Goal: Information Seeking & Learning: Learn about a topic

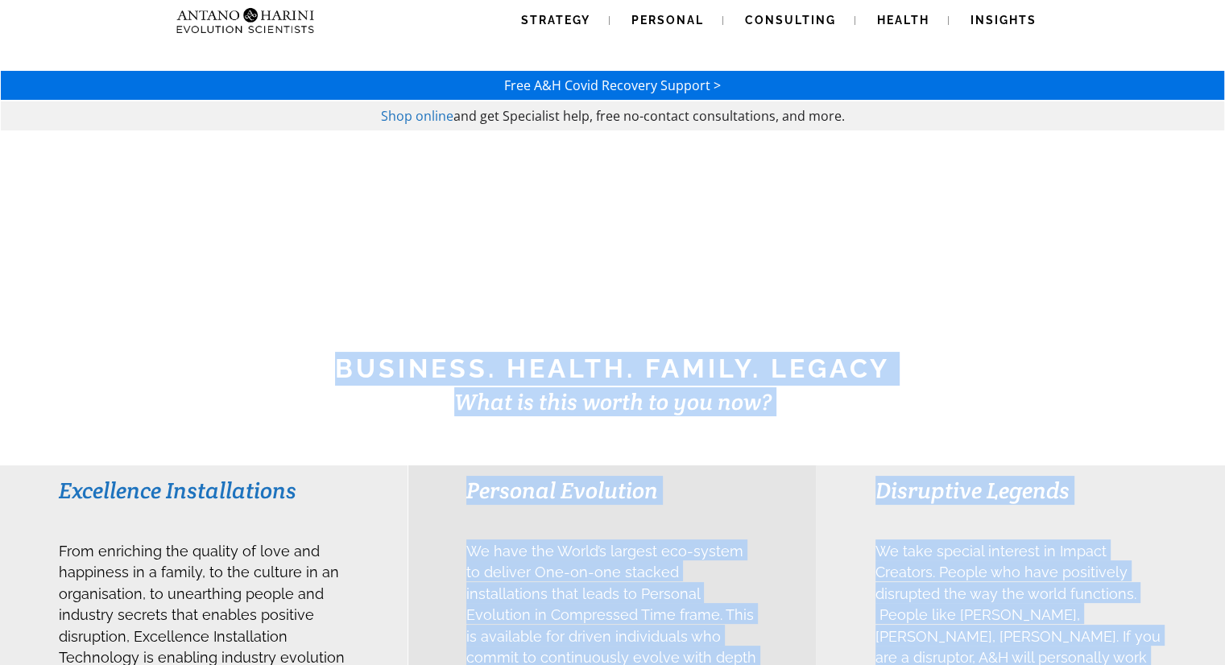
drag, startPoint x: 572, startPoint y: 254, endPoint x: 808, endPoint y: 603, distance: 421.6
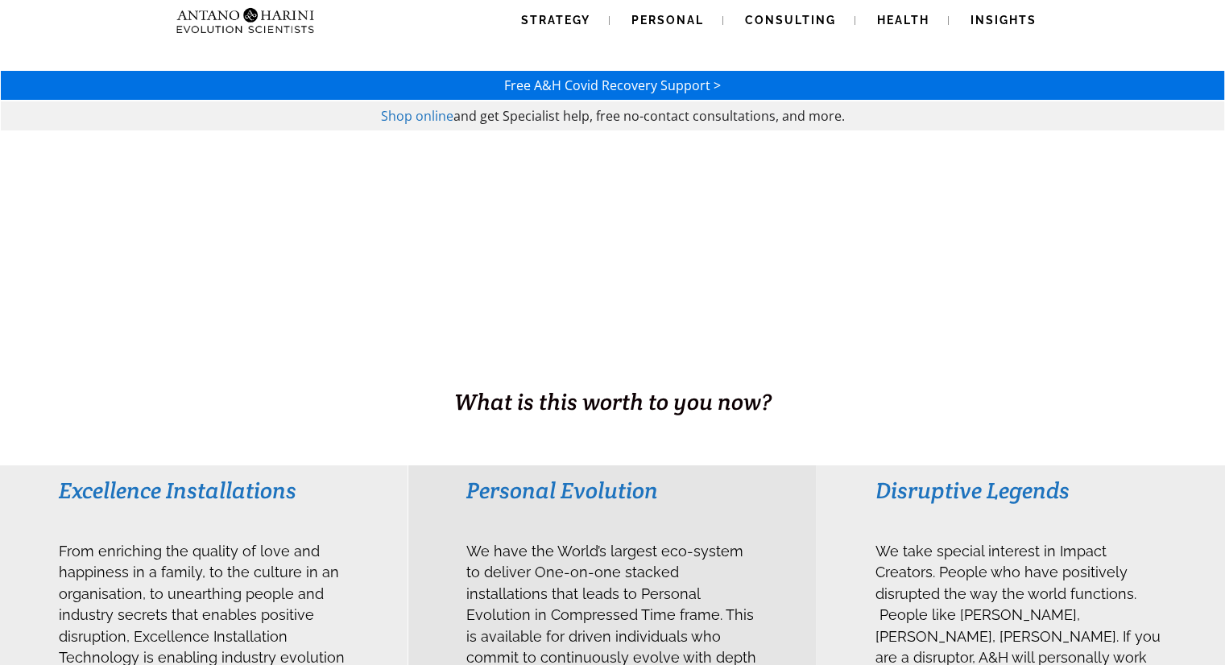
click at [808, 603] on div "Personal Evolution We have the World’s largest eco-system to deliver One-on-one…" at bounding box center [611, 661] width 407 height 392
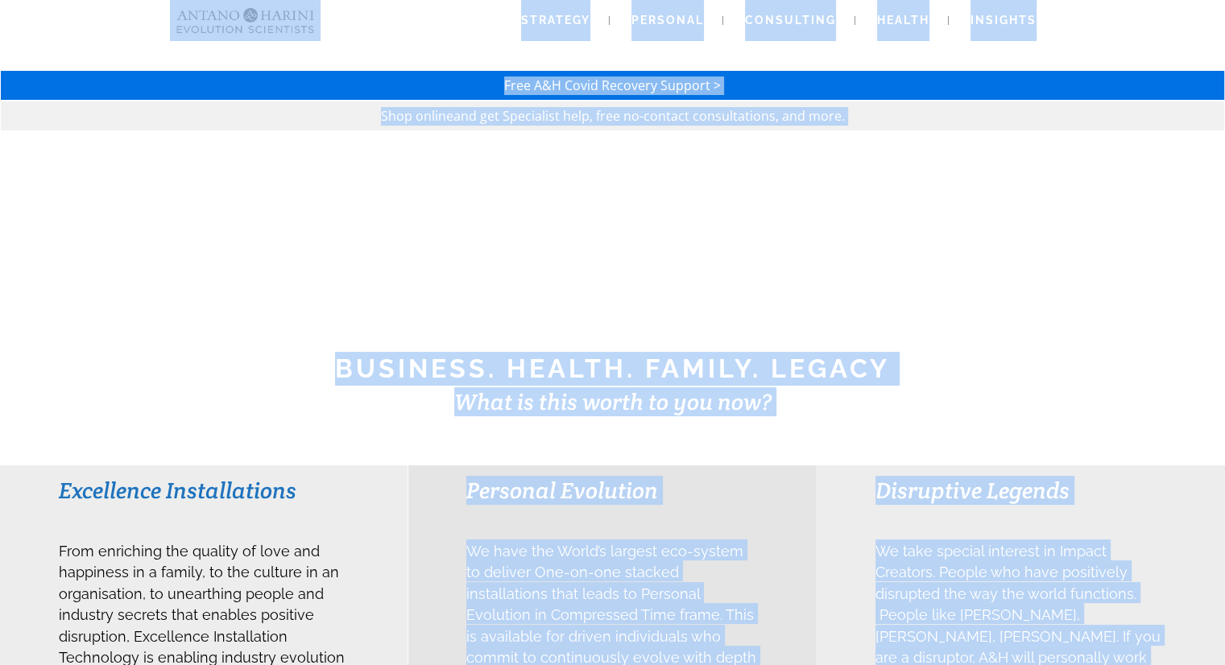
drag, startPoint x: 808, startPoint y: 603, endPoint x: 132, endPoint y: 32, distance: 885.0
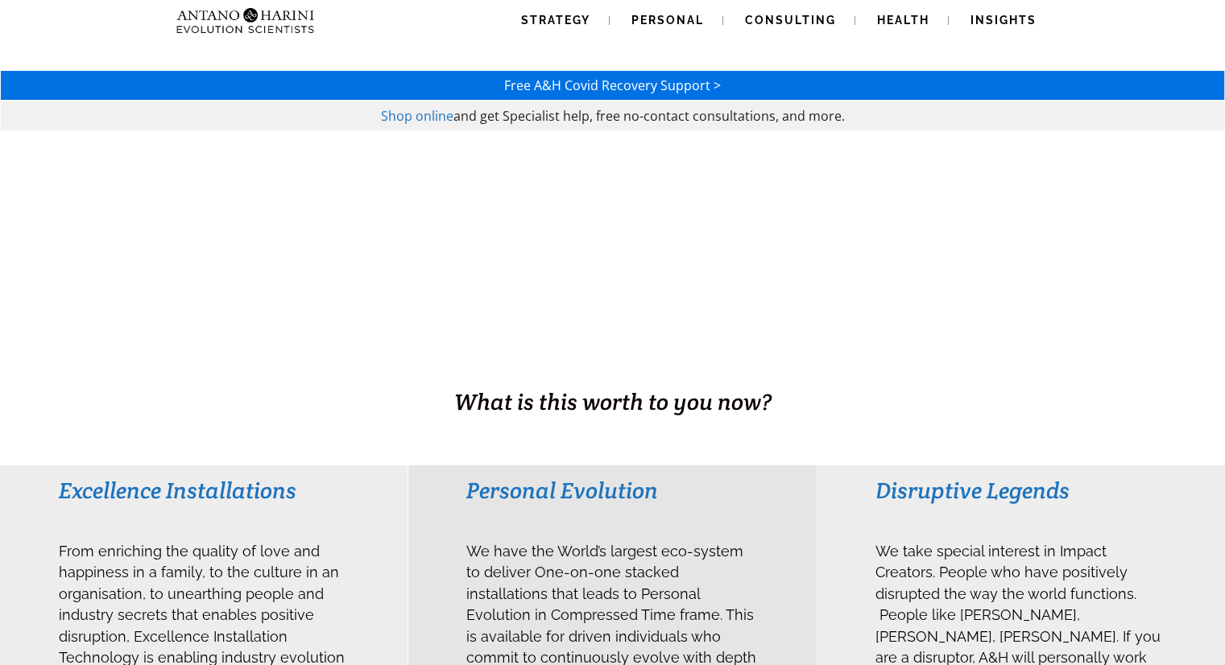
click at [132, 32] on div "Strategy Personal Consulting Health Insights Strategy Personal Consulting Healt…" at bounding box center [612, 20] width 1152 height 41
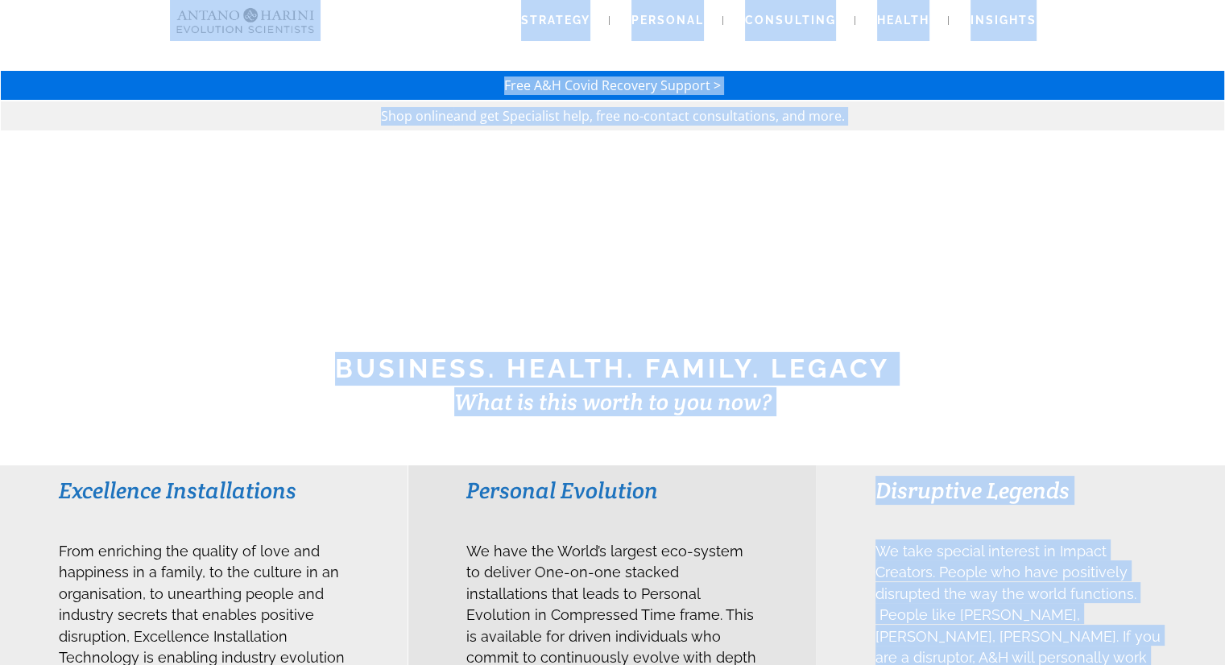
drag, startPoint x: 138, startPoint y: 32, endPoint x: 432, endPoint y: 528, distance: 576.5
click at [432, 528] on div "Personal Evolution We have the World’s largest eco-system to deliver One-on-one…" at bounding box center [611, 661] width 407 height 392
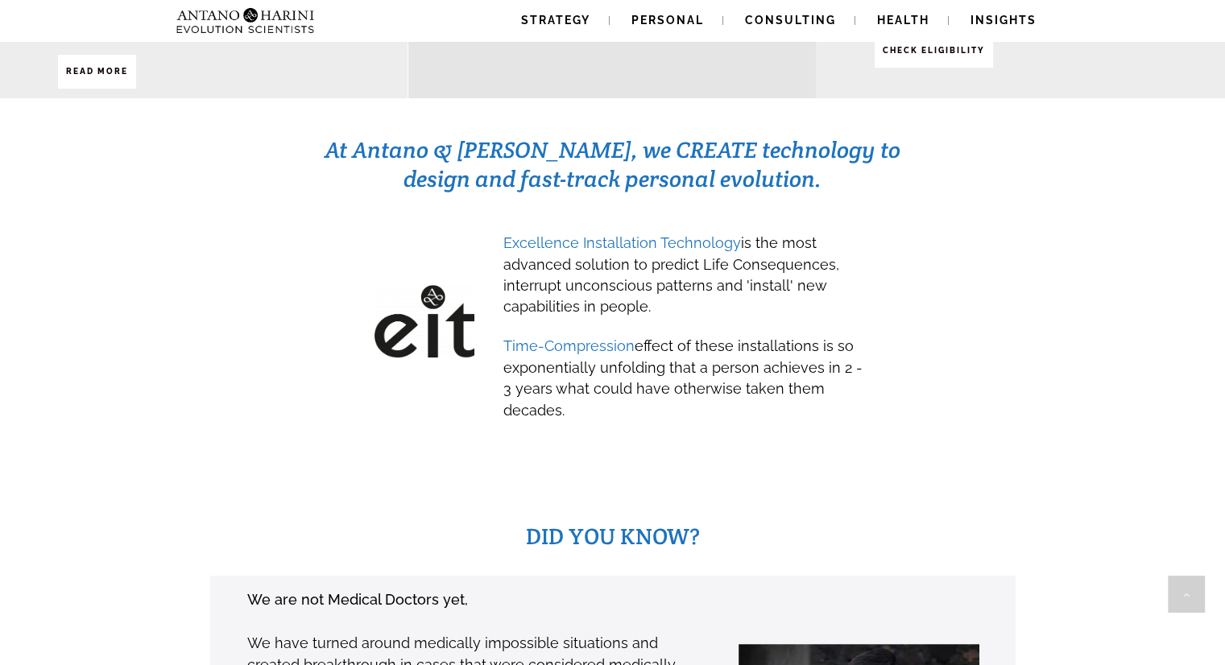
scroll to position [712, 0]
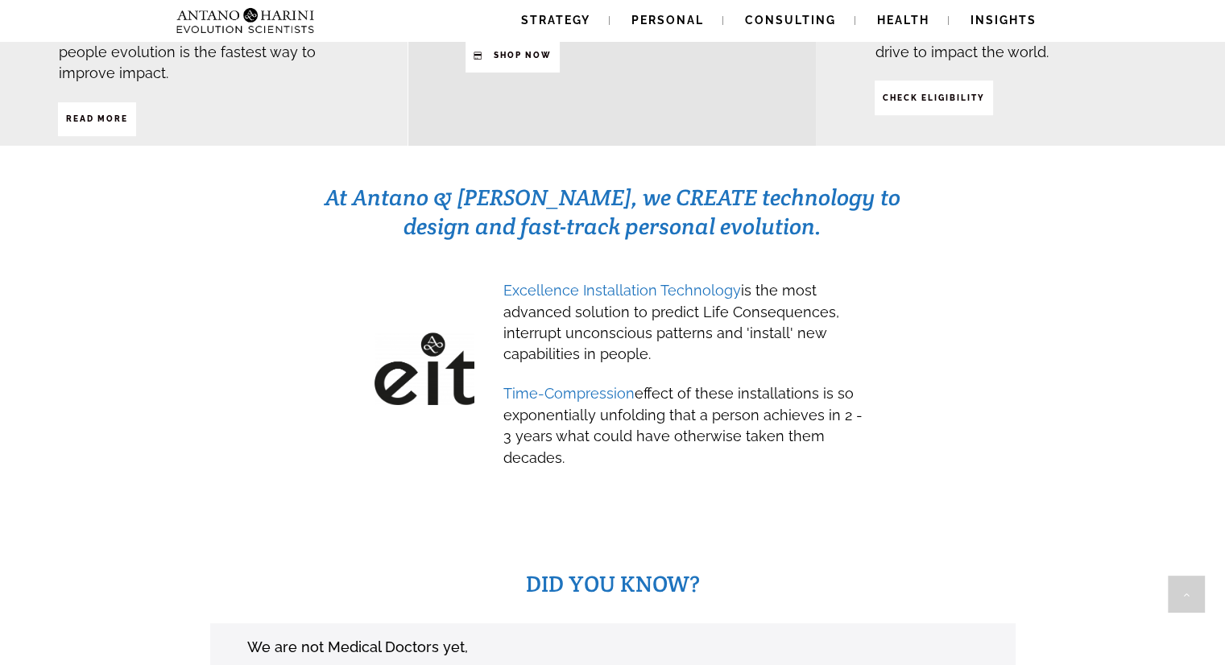
drag, startPoint x: 667, startPoint y: 329, endPoint x: 779, endPoint y: 386, distance: 126.4
click at [779, 386] on div "Excellence Installation Technology is the most advanced solution to predict Lif…" at bounding box center [683, 373] width 363 height 190
click at [779, 386] on span "Time-Compression effect of these installations is so exponentially unfolding th…" at bounding box center [682, 422] width 359 height 93
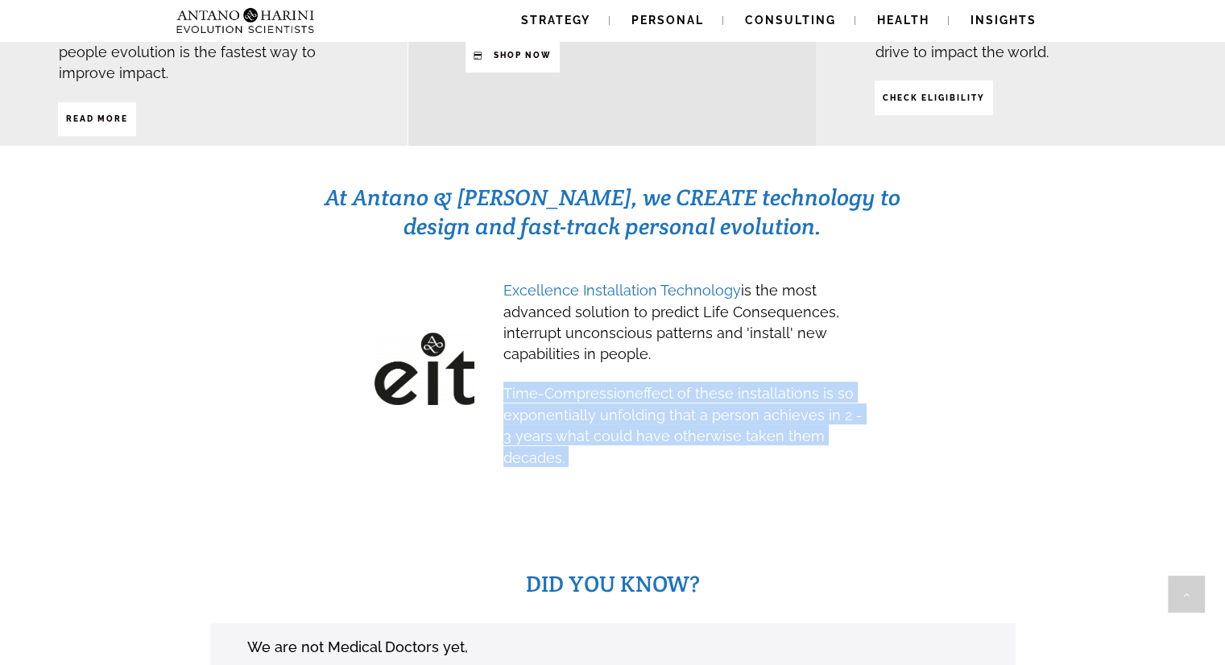
click at [779, 386] on span "Time-Compression effect of these installations is so exponentially unfolding th…" at bounding box center [682, 422] width 359 height 93
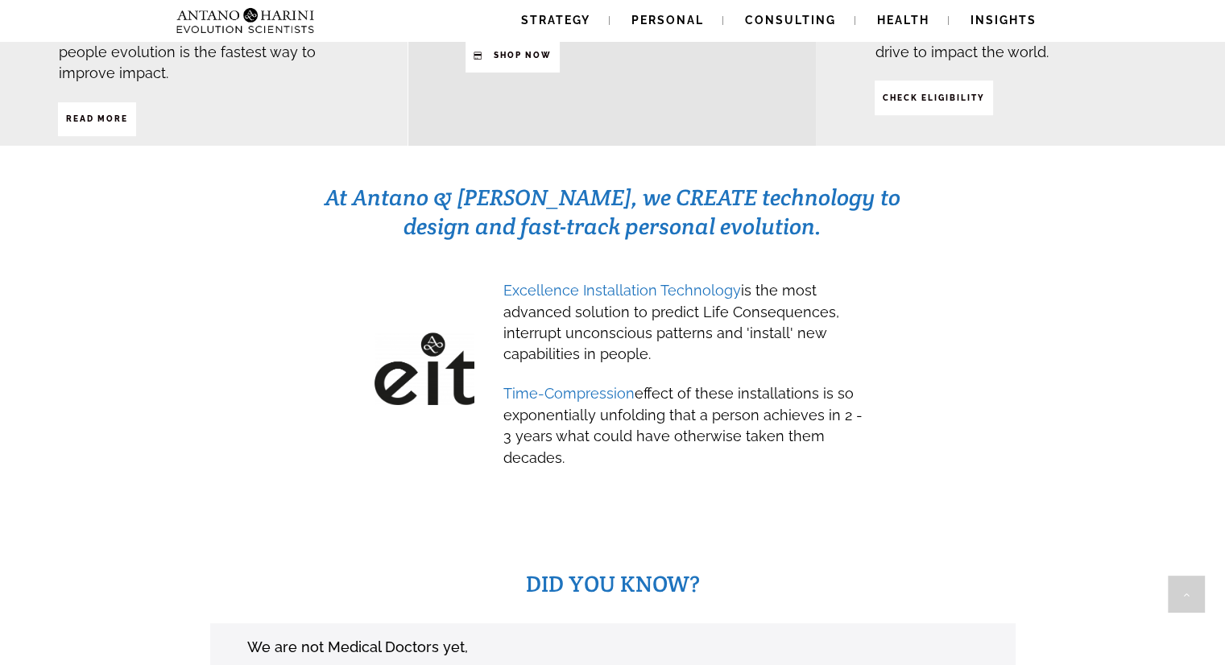
click at [1047, 273] on div "At Antano & [PERSON_NAME], we CREATE technology to design and fast-track person…" at bounding box center [612, 339] width 1152 height 314
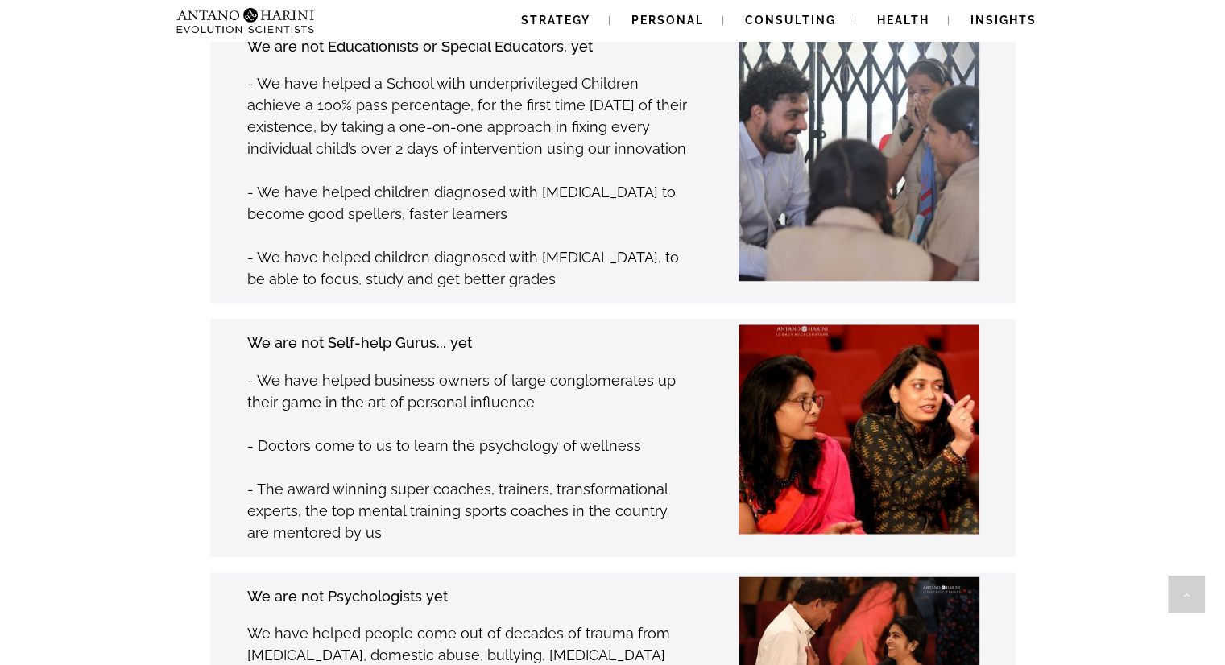
scroll to position [2261, 0]
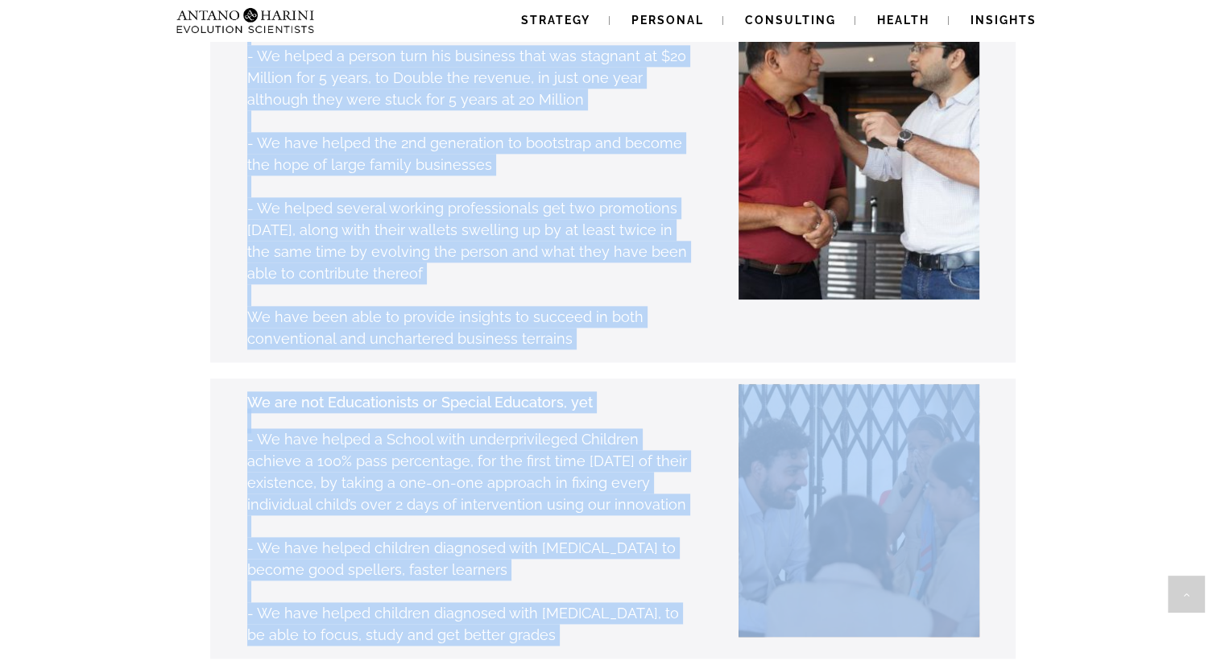
scroll to position [1811, 0]
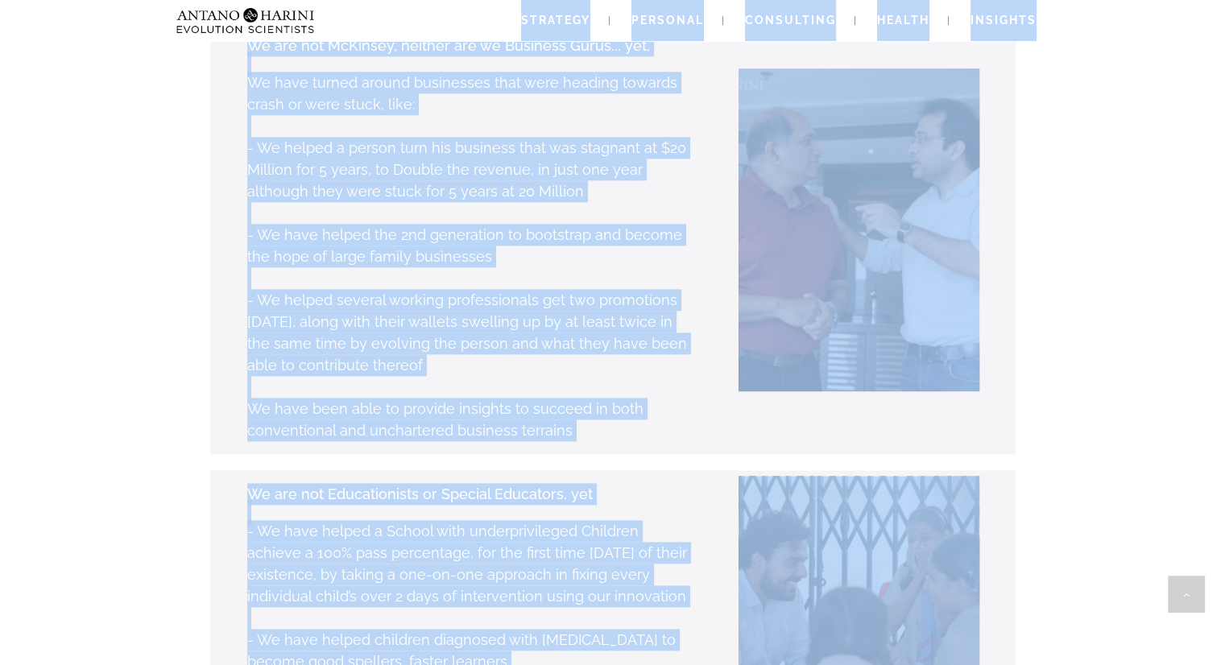
drag, startPoint x: 1059, startPoint y: 586, endPoint x: 170, endPoint y: 30, distance: 1049.2
drag, startPoint x: 158, startPoint y: 23, endPoint x: 646, endPoint y: 615, distance: 767.4
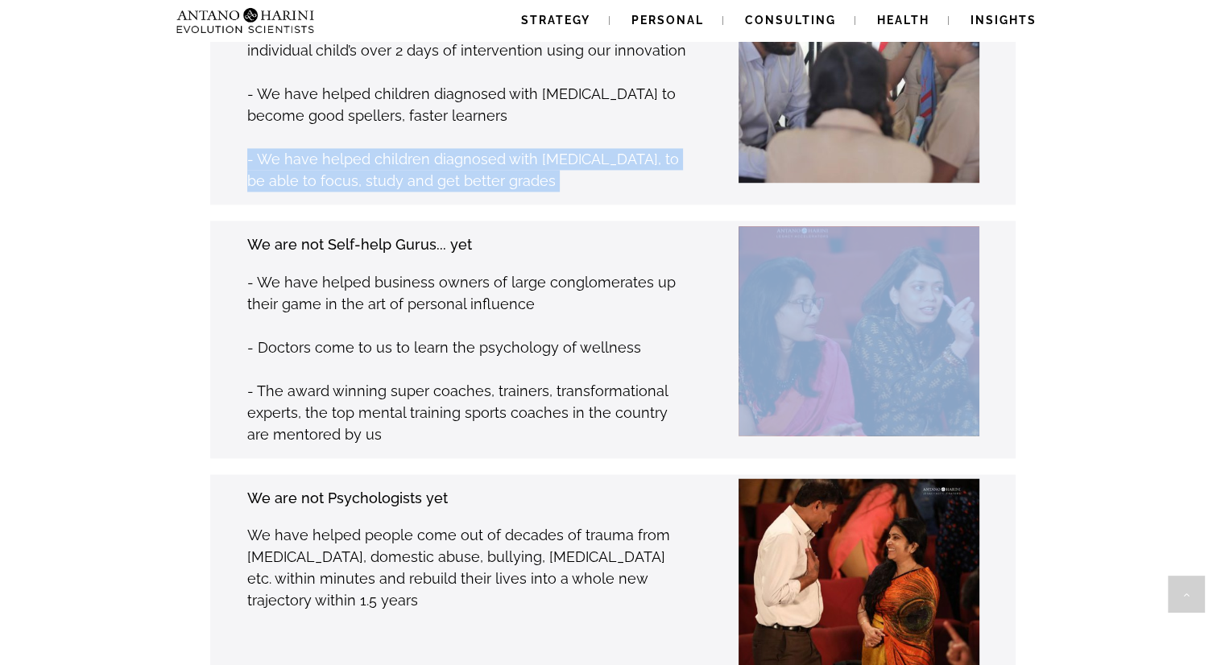
scroll to position [2421, 0]
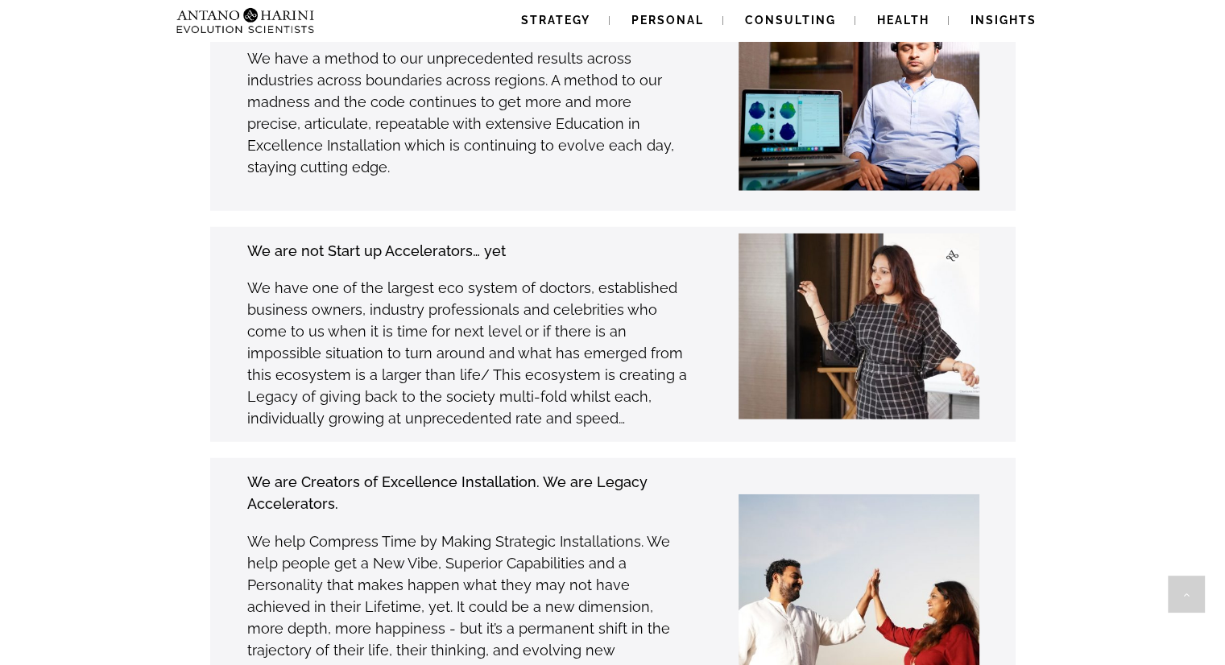
scroll to position [4434, 0]
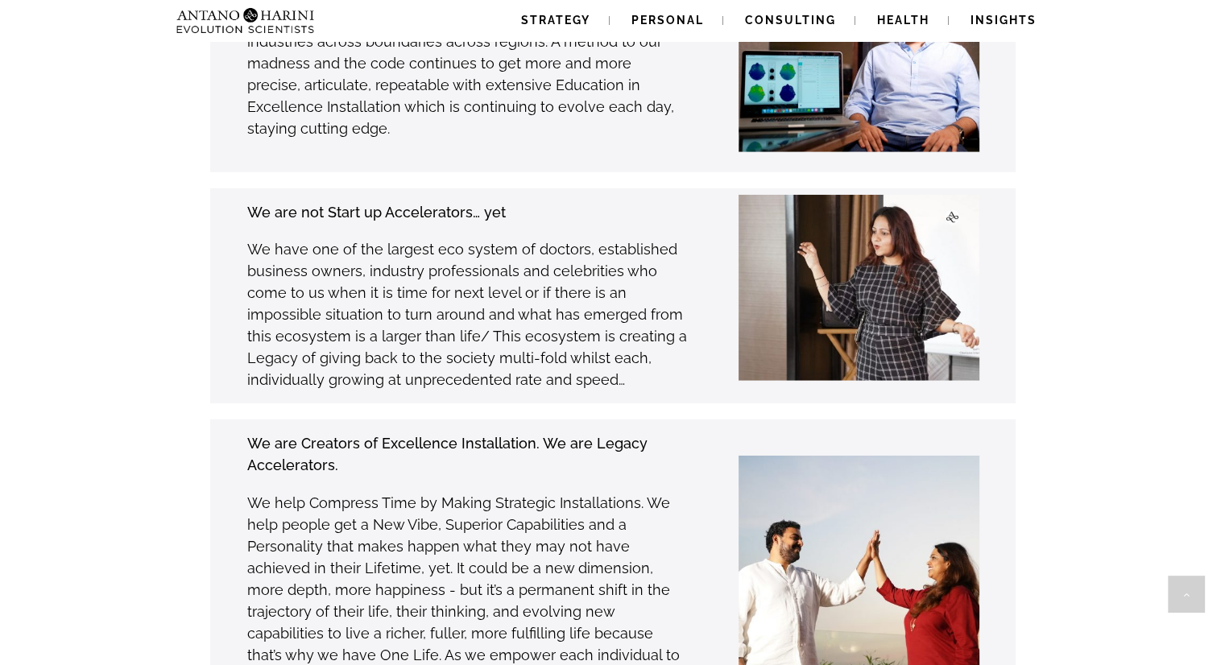
drag, startPoint x: 1082, startPoint y: 323, endPoint x: 1061, endPoint y: 489, distance: 168.0
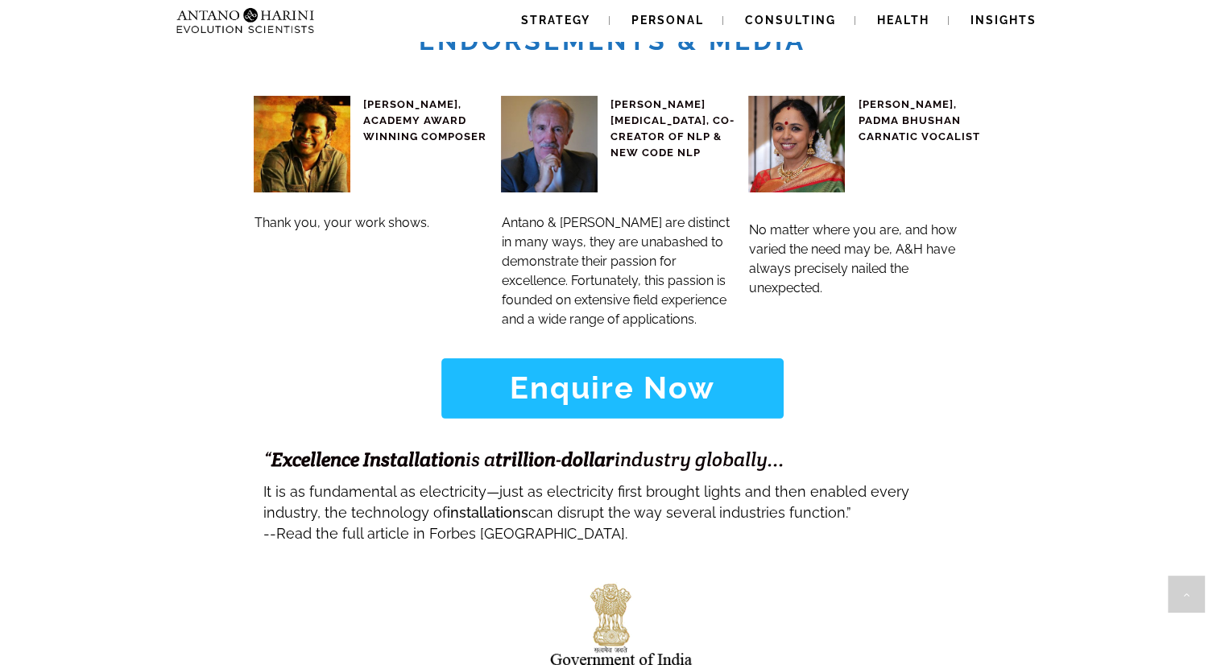
scroll to position [6827, 0]
